Goal: Answer question/provide support

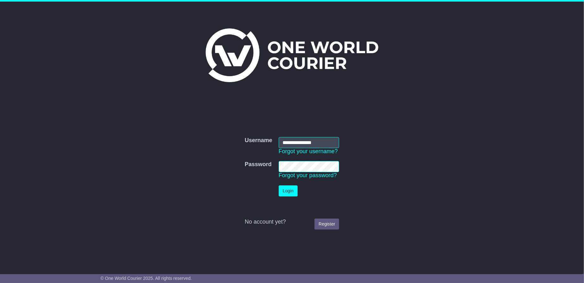
click at [290, 191] on button "Login" at bounding box center [288, 191] width 19 height 11
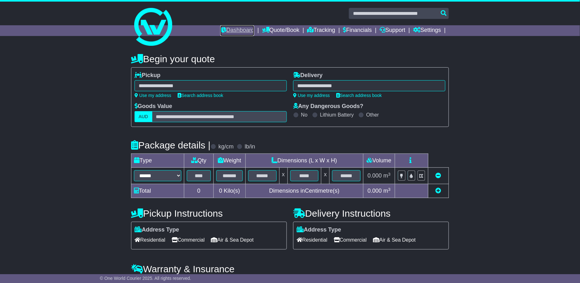
click at [240, 32] on link "Dashboard" at bounding box center [237, 30] width 34 height 11
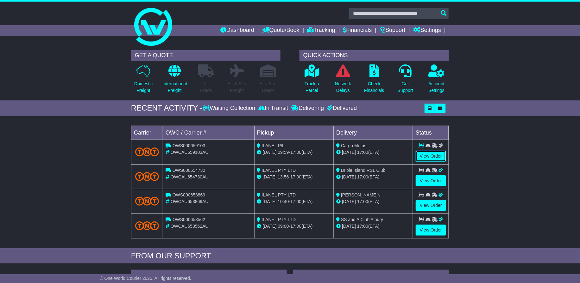
click at [434, 155] on link "View Order" at bounding box center [430, 156] width 30 height 11
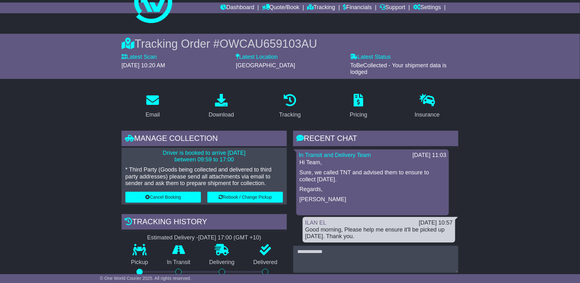
scroll to position [59, 0]
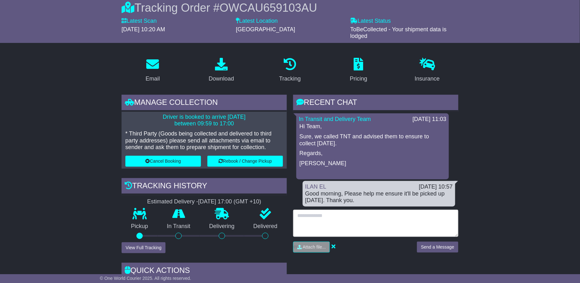
click at [319, 226] on textarea at bounding box center [375, 223] width 165 height 27
type textarea "**********"
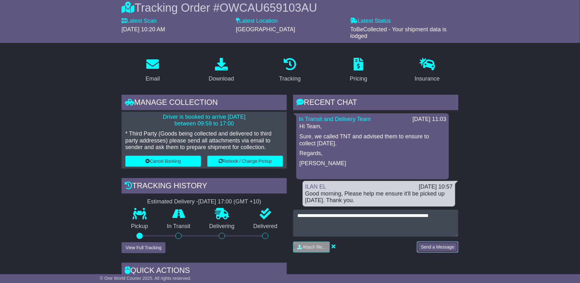
click at [443, 244] on button "Send a Message" at bounding box center [437, 247] width 41 height 11
